Goal: Download file/media

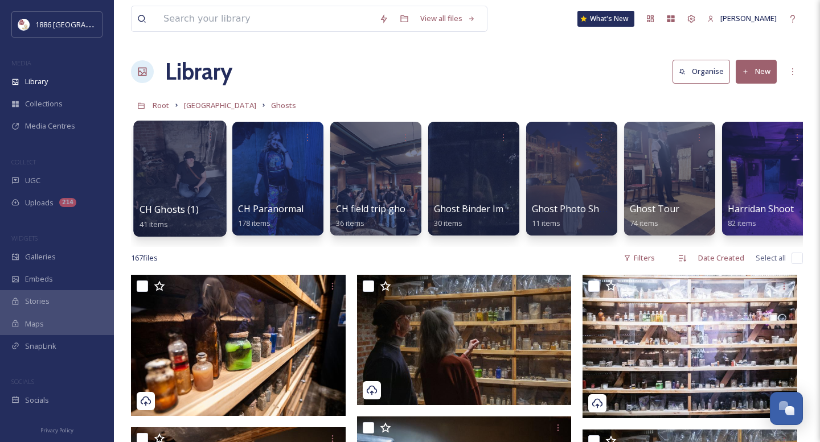
scroll to position [139, 0]
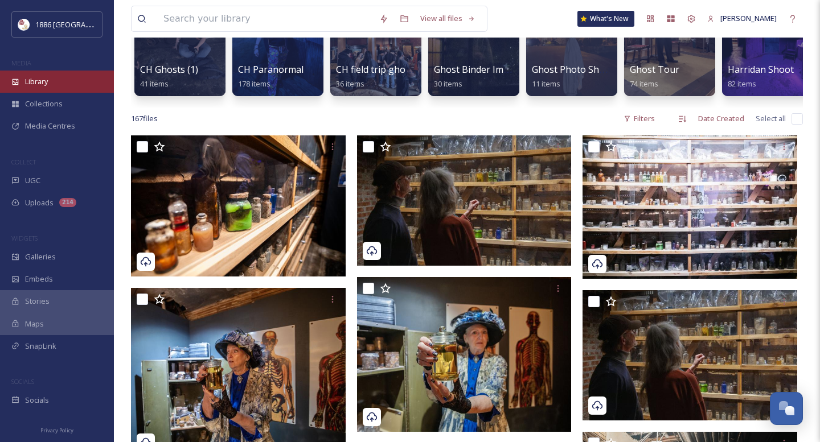
click at [32, 82] on span "Library" at bounding box center [36, 81] width 23 height 11
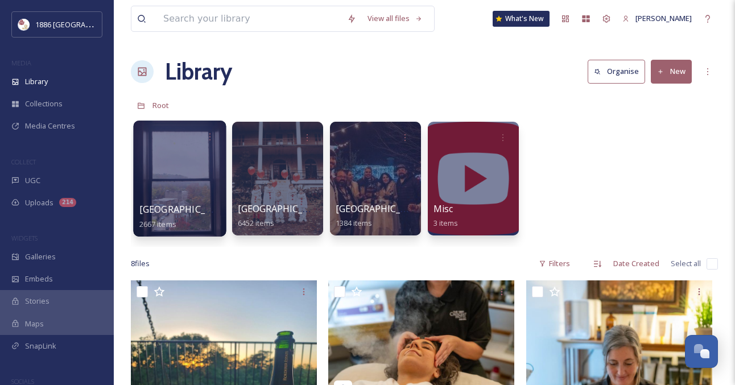
click at [183, 199] on div at bounding box center [179, 179] width 93 height 116
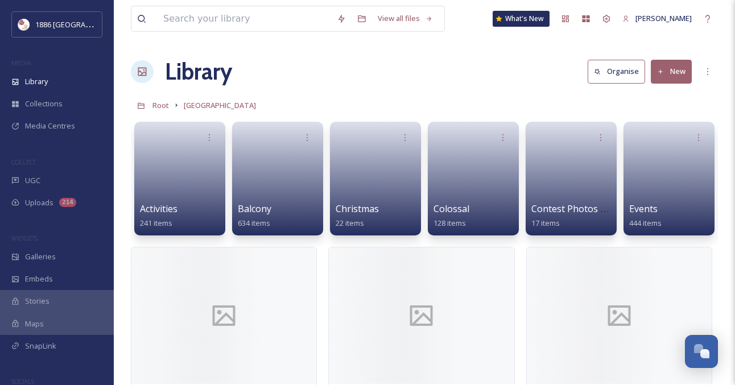
click at [197, 204] on div "Activities 241 items" at bounding box center [180, 216] width 80 height 28
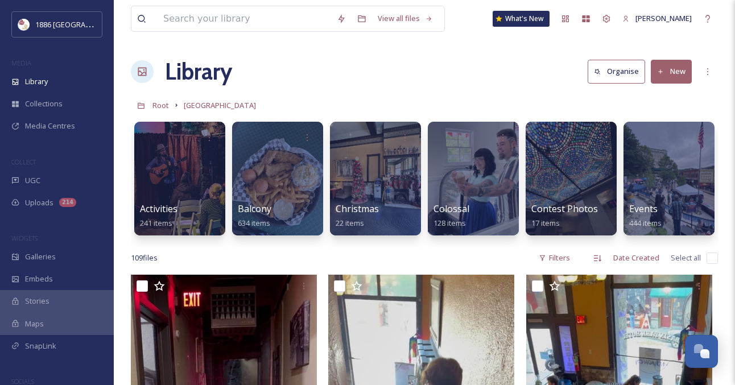
click at [197, 204] on div "Activities 241 items" at bounding box center [180, 216] width 80 height 28
click at [214, 206] on div "Activities 241 items" at bounding box center [179, 217] width 81 height 28
click at [155, 212] on span "Activities" at bounding box center [158, 209] width 38 height 13
click at [153, 212] on span "Activities" at bounding box center [158, 209] width 38 height 13
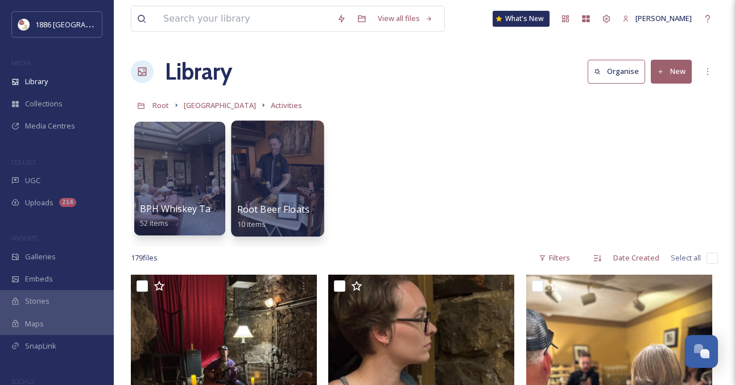
click at [250, 181] on div at bounding box center [277, 179] width 93 height 116
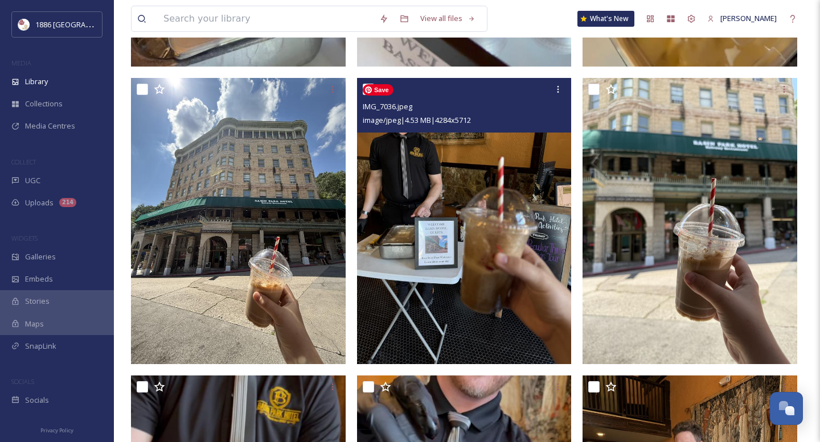
scroll to position [473, 0]
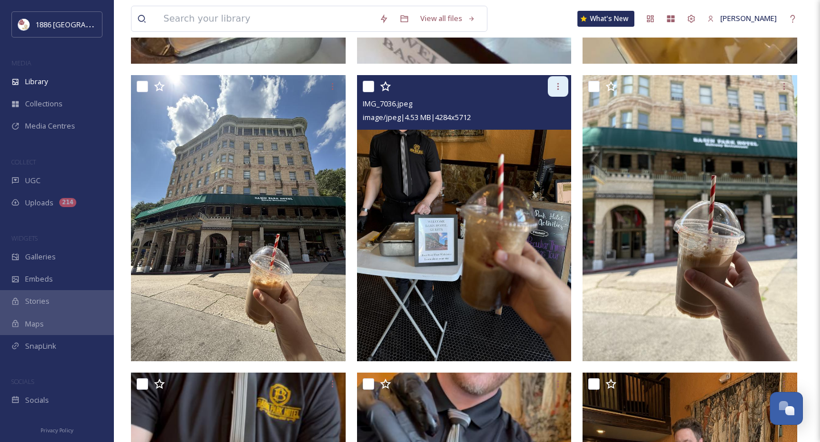
click at [559, 92] on div at bounding box center [558, 86] width 20 height 20
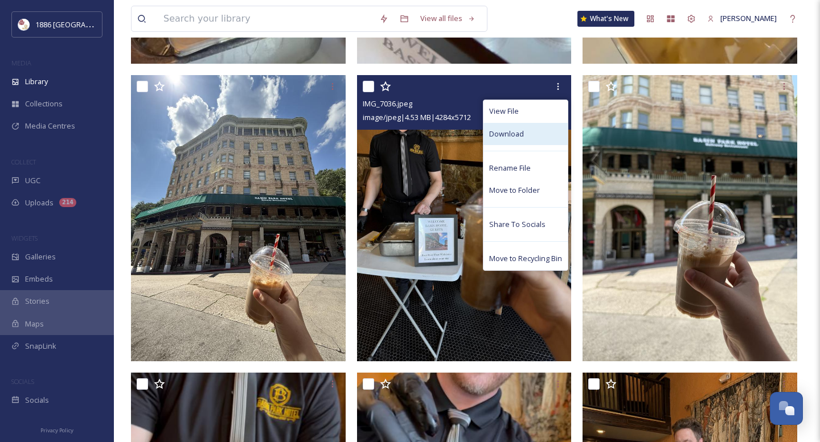
click at [526, 136] on div "Download" at bounding box center [525, 134] width 84 height 22
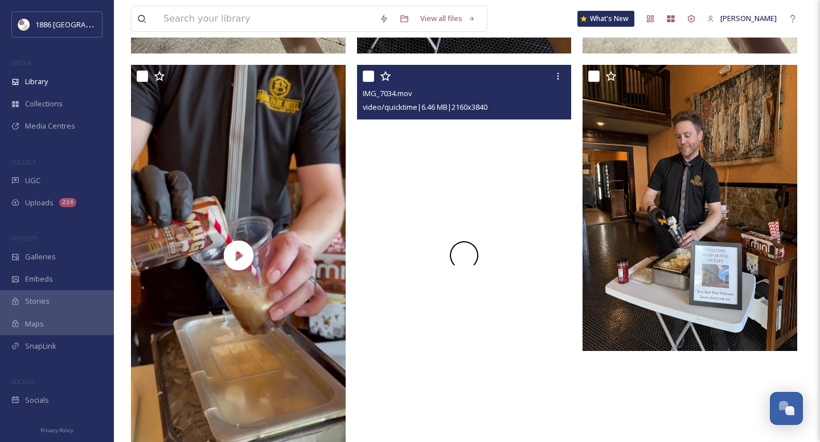
scroll to position [783, 0]
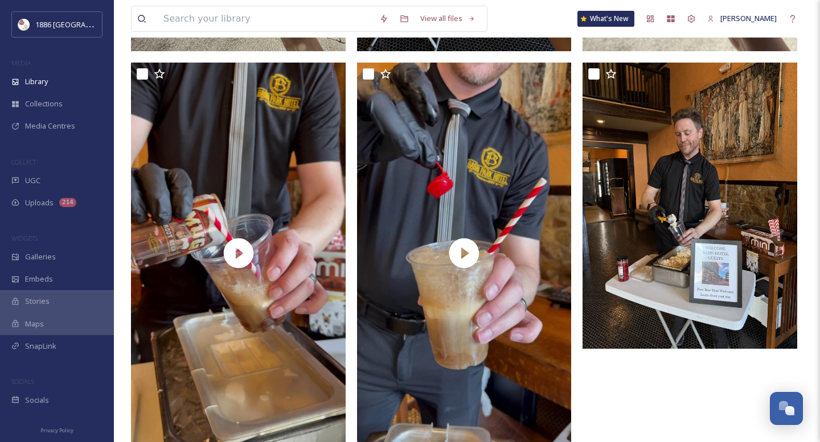
click at [645, 394] on div at bounding box center [692, 59] width 220 height 1375
